Goal: Task Accomplishment & Management: Manage account settings

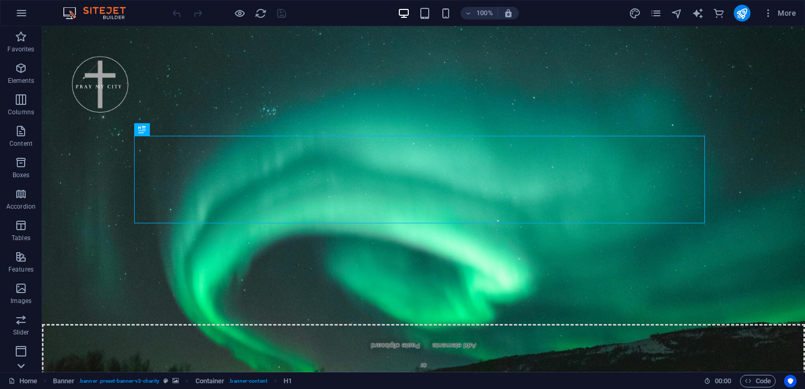
click at [20, 40] on icon at bounding box center [21, 32] width 15 height 15
click at [22, 32] on icon at bounding box center [21, 32] width 7 height 5
click at [21, 11] on icon "button" at bounding box center [21, 13] width 13 height 13
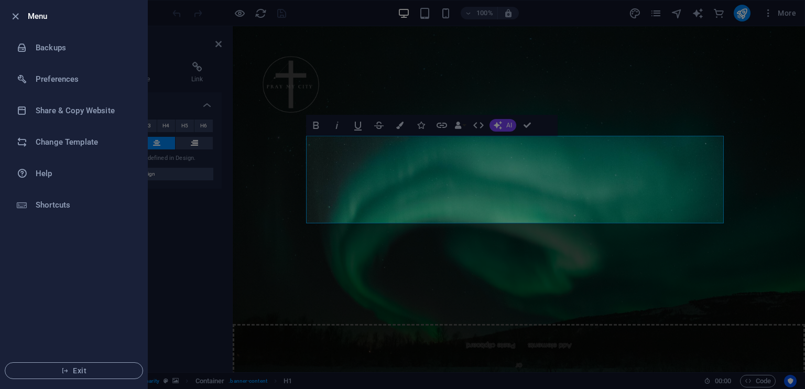
click at [309, 70] on div at bounding box center [402, 194] width 805 height 389
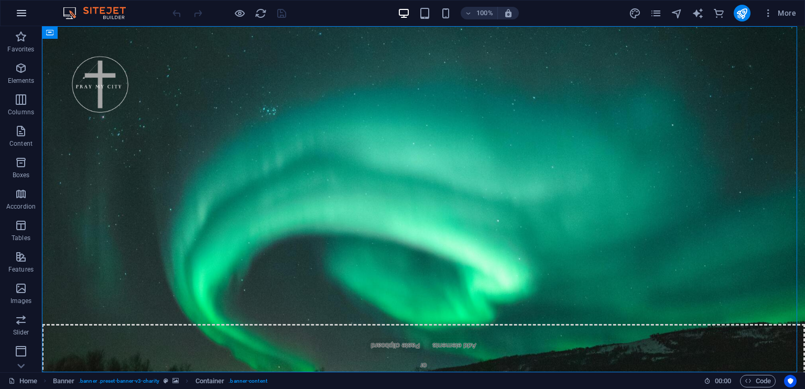
click at [21, 10] on icon "button" at bounding box center [21, 13] width 13 height 13
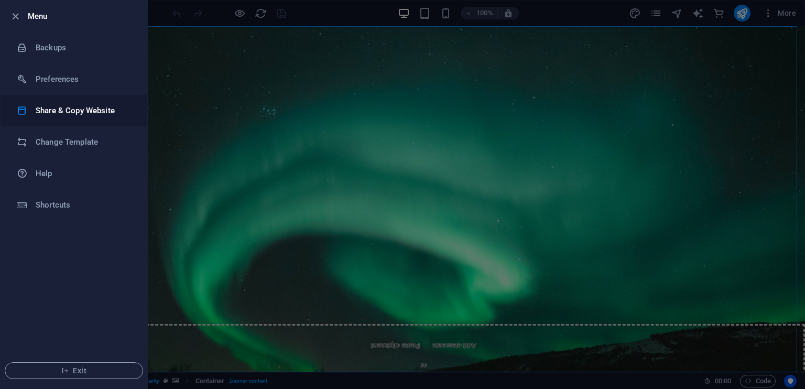
click at [77, 104] on h6 "Share & Copy Website" at bounding box center [84, 110] width 97 height 13
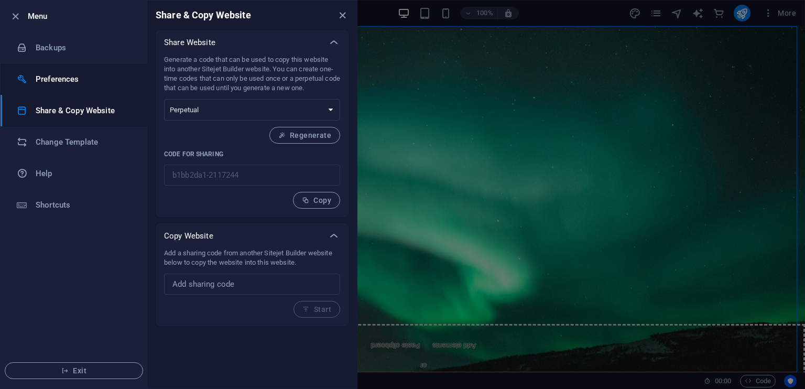
click at [61, 80] on h6 "Preferences" at bounding box center [84, 79] width 97 height 13
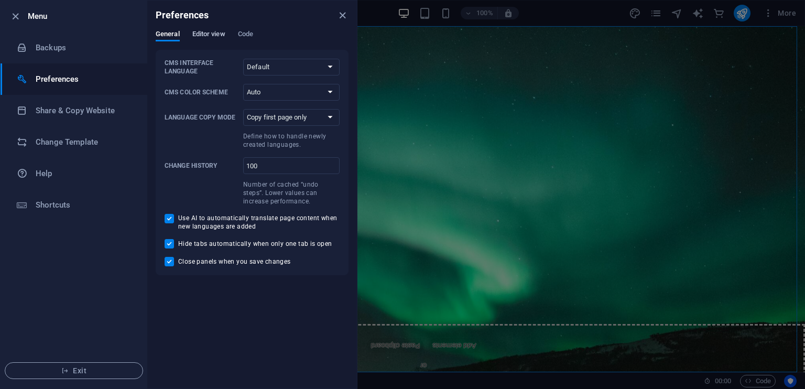
click at [210, 33] on span "Editor view" at bounding box center [208, 35] width 33 height 15
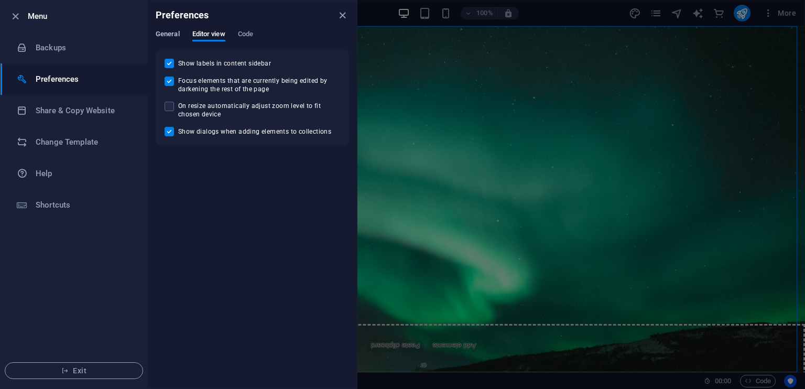
click at [168, 30] on span "General" at bounding box center [168, 35] width 24 height 15
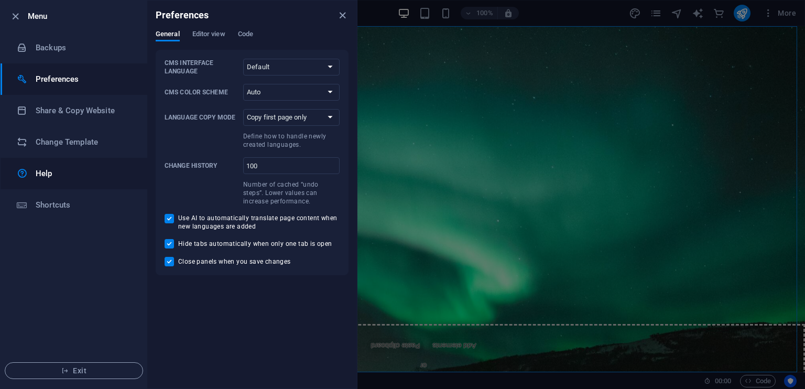
click at [49, 176] on h6 "Help" at bounding box center [84, 173] width 97 height 13
click at [46, 175] on h6 "Help" at bounding box center [84, 173] width 97 height 13
click at [343, 13] on icon "close" at bounding box center [343, 15] width 12 height 12
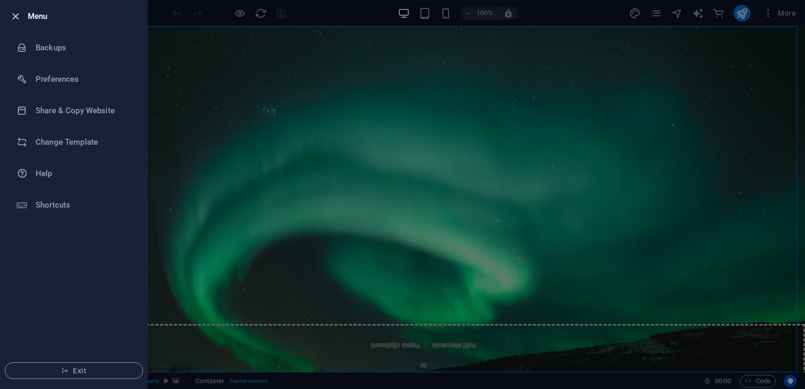
click at [17, 17] on icon "button" at bounding box center [15, 16] width 12 height 12
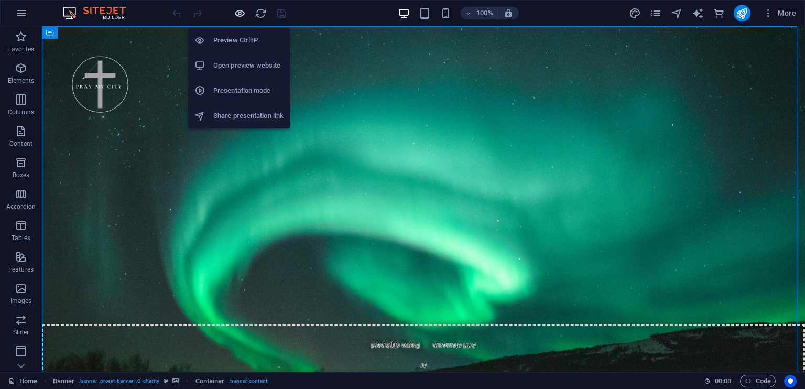
click at [243, 10] on icon "button" at bounding box center [240, 13] width 12 height 12
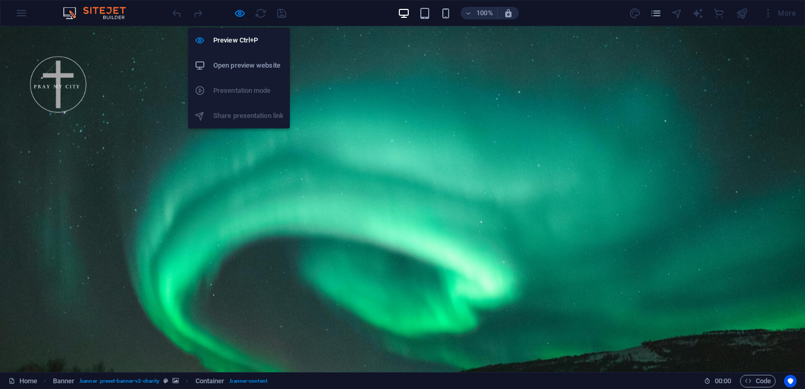
click at [266, 63] on h6 "Open preview website" at bounding box center [248, 65] width 70 height 13
click at [236, 14] on icon "button" at bounding box center [240, 13] width 12 height 12
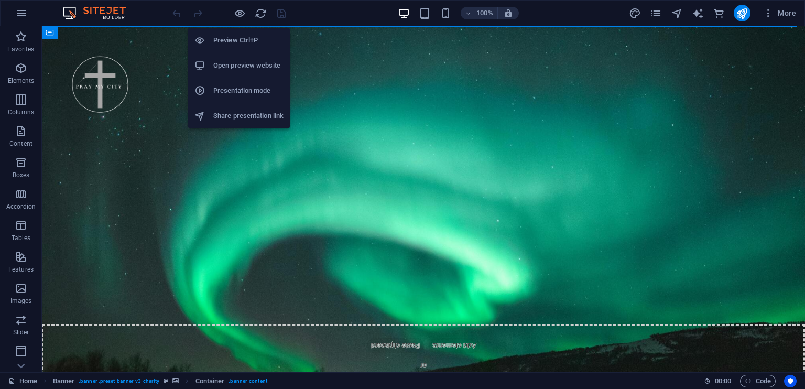
click at [251, 59] on h6 "Open preview website" at bounding box center [248, 65] width 70 height 13
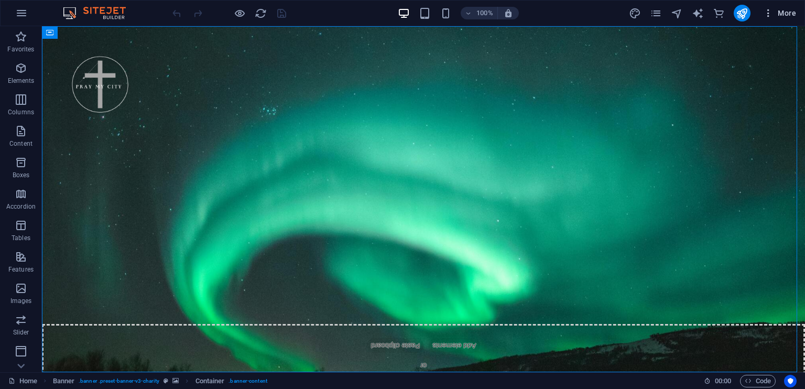
click at [771, 9] on icon "button" at bounding box center [768, 13] width 10 height 10
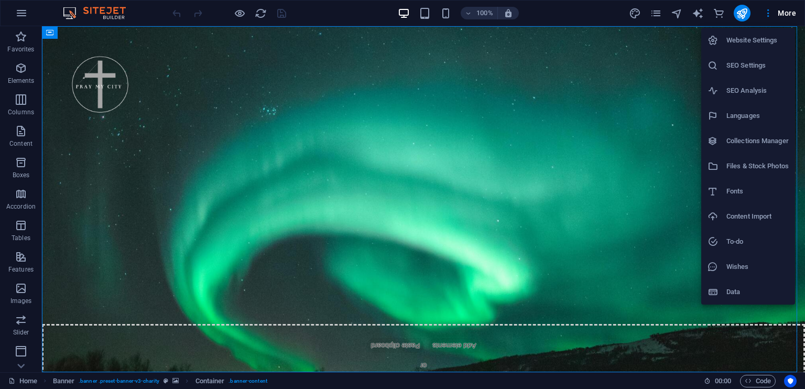
click at [792, 376] on div at bounding box center [402, 194] width 805 height 389
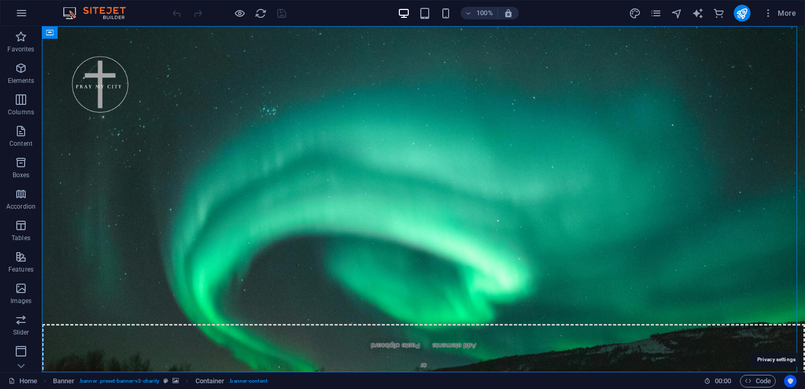
click at [792, 381] on icon "Usercentrics" at bounding box center [790, 381] width 7 height 7
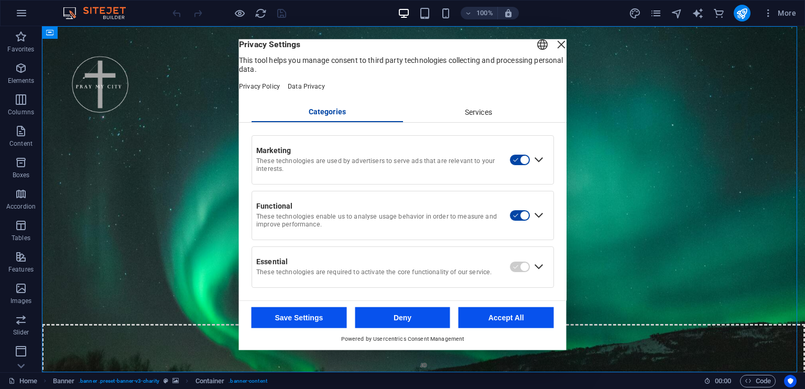
click at [554, 52] on div "Close Layer" at bounding box center [561, 44] width 15 height 15
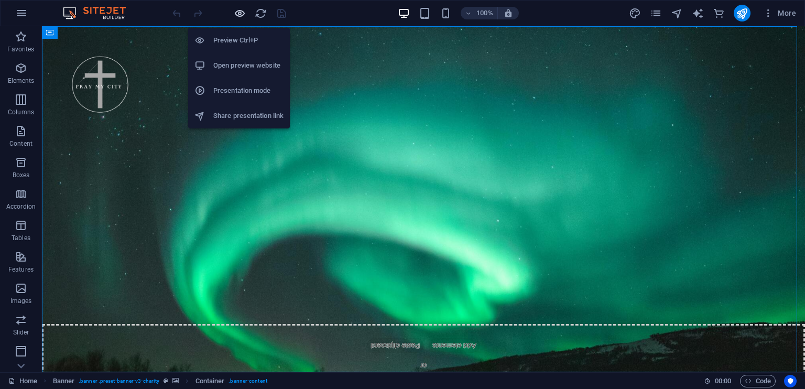
click at [239, 13] on icon "button" at bounding box center [240, 13] width 12 height 12
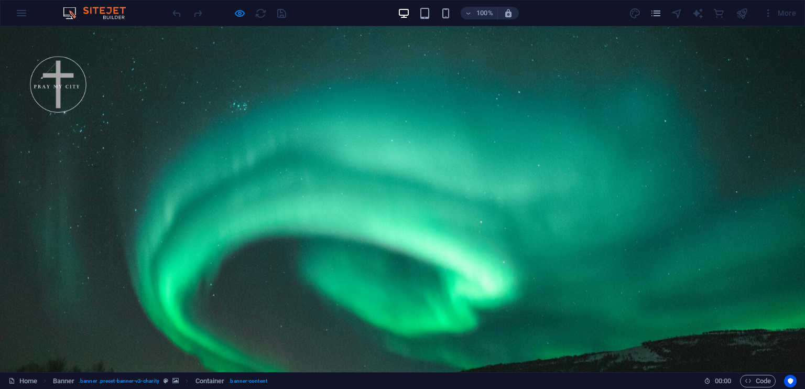
click at [425, 81] on header at bounding box center [402, 84] width 805 height 116
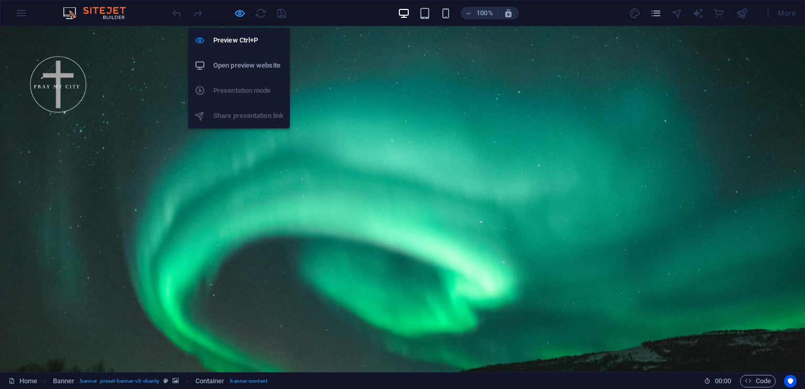
click at [243, 10] on icon "button" at bounding box center [240, 13] width 12 height 12
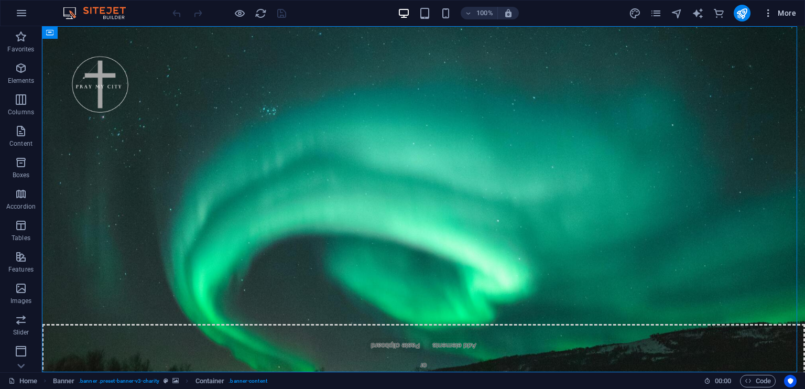
click at [769, 11] on icon "button" at bounding box center [768, 13] width 10 height 10
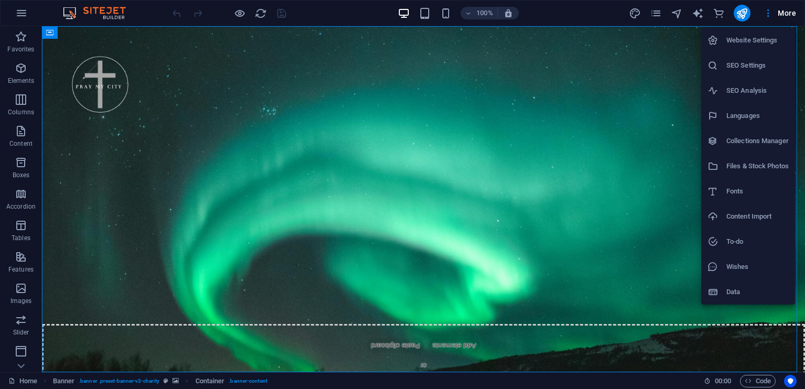
click at [762, 64] on h6 "SEO Settings" at bounding box center [758, 65] width 62 height 13
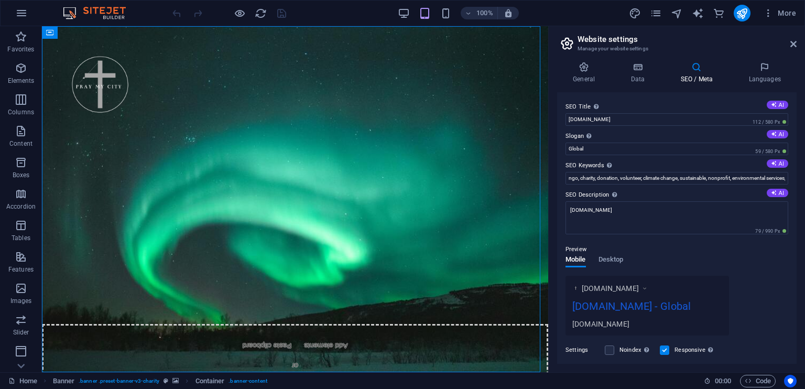
drag, startPoint x: 793, startPoint y: 114, endPoint x: 795, endPoint y: 201, distance: 87.1
click at [795, 201] on div "SEO Title The title of your website - make it something that stands out in sear…" at bounding box center [677, 228] width 240 height 272
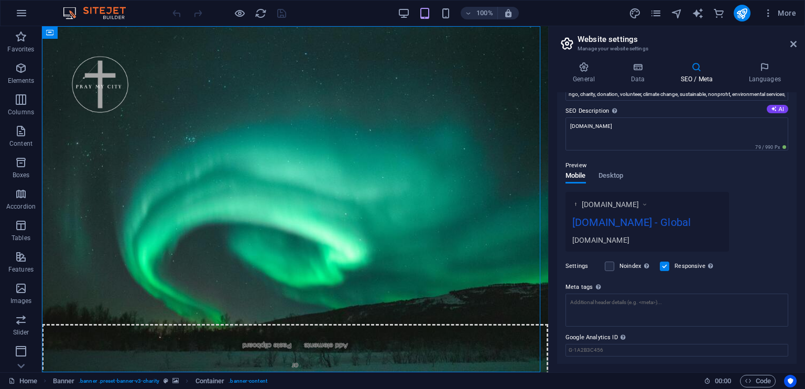
scroll to position [113, 0]
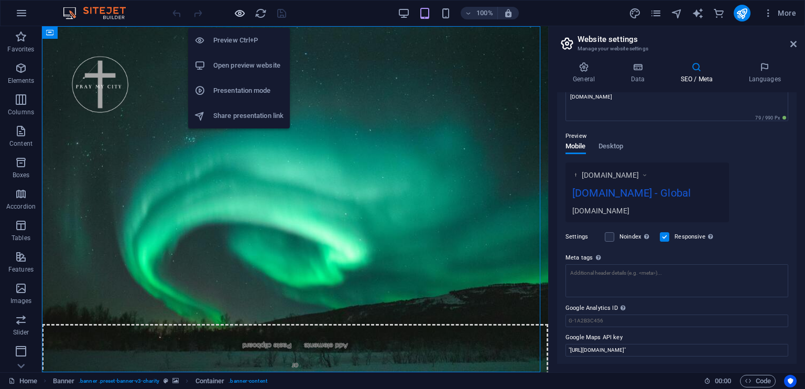
click at [237, 9] on icon "button" at bounding box center [240, 13] width 12 height 12
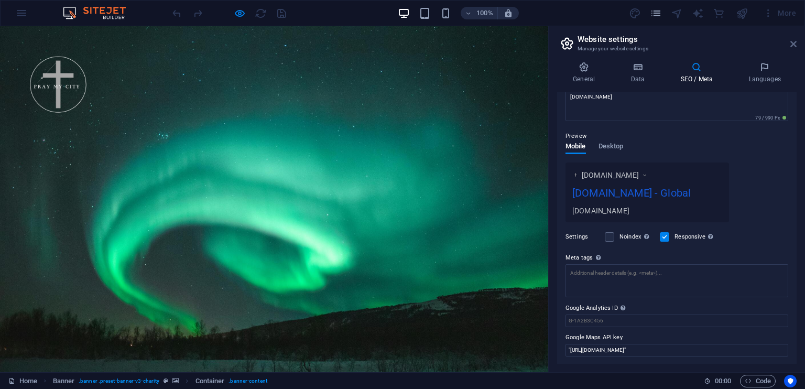
click at [792, 43] on icon at bounding box center [794, 44] width 6 height 8
